Goal: Task Accomplishment & Management: Use online tool/utility

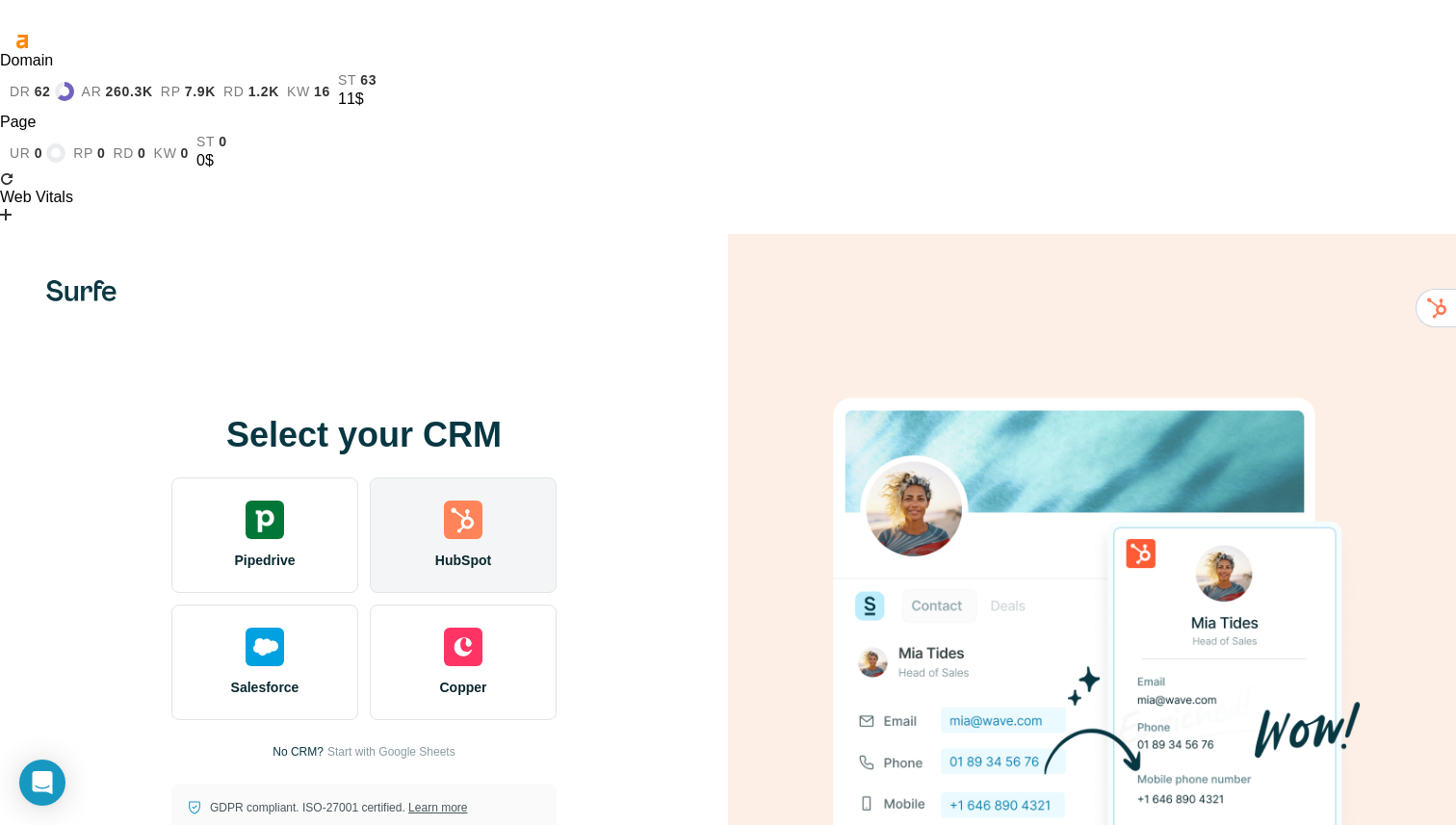
click at [480, 501] on img at bounding box center [463, 520] width 38 height 38
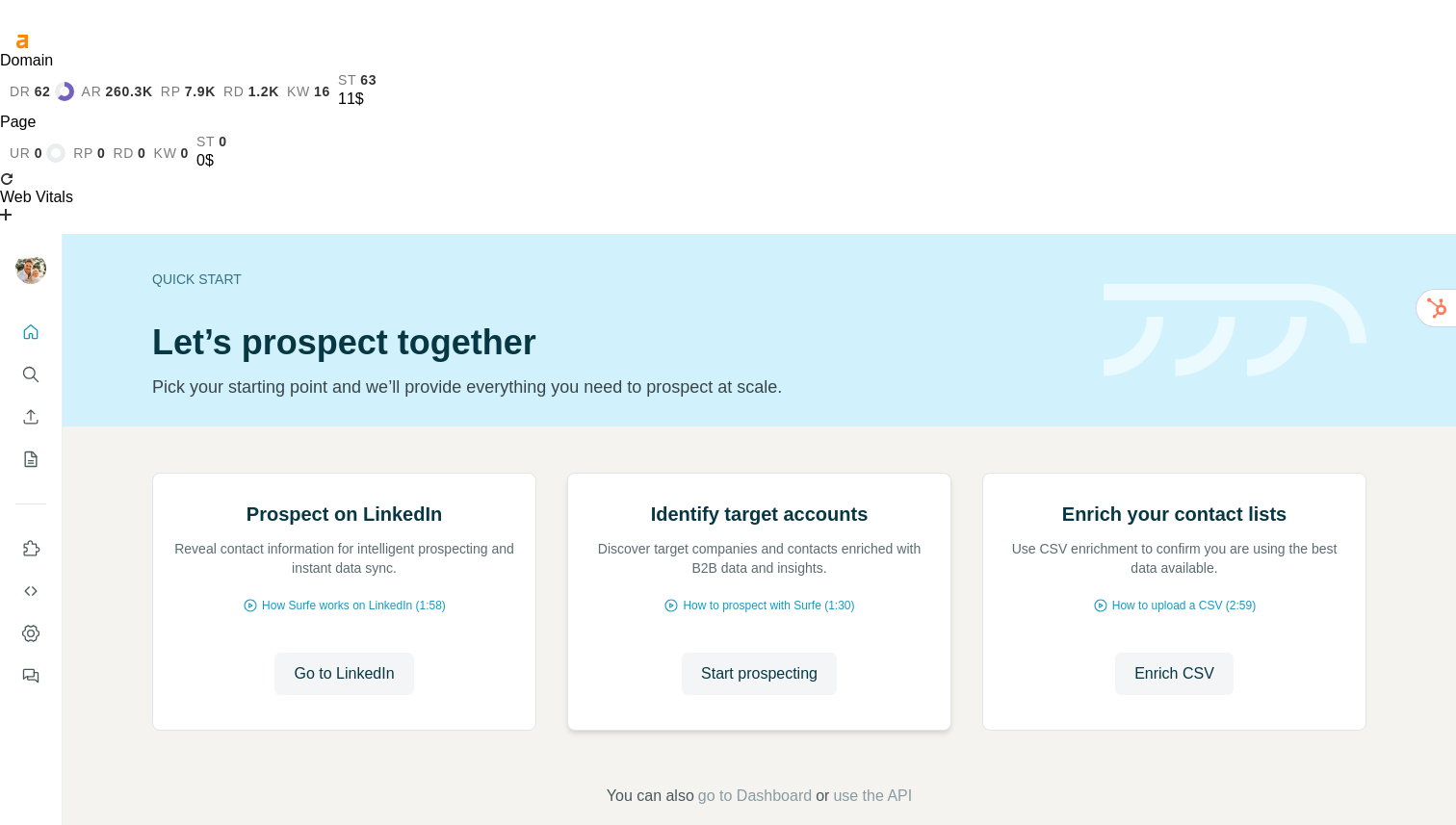
scroll to position [5, 0]
